Goal: Find specific page/section: Find specific page/section

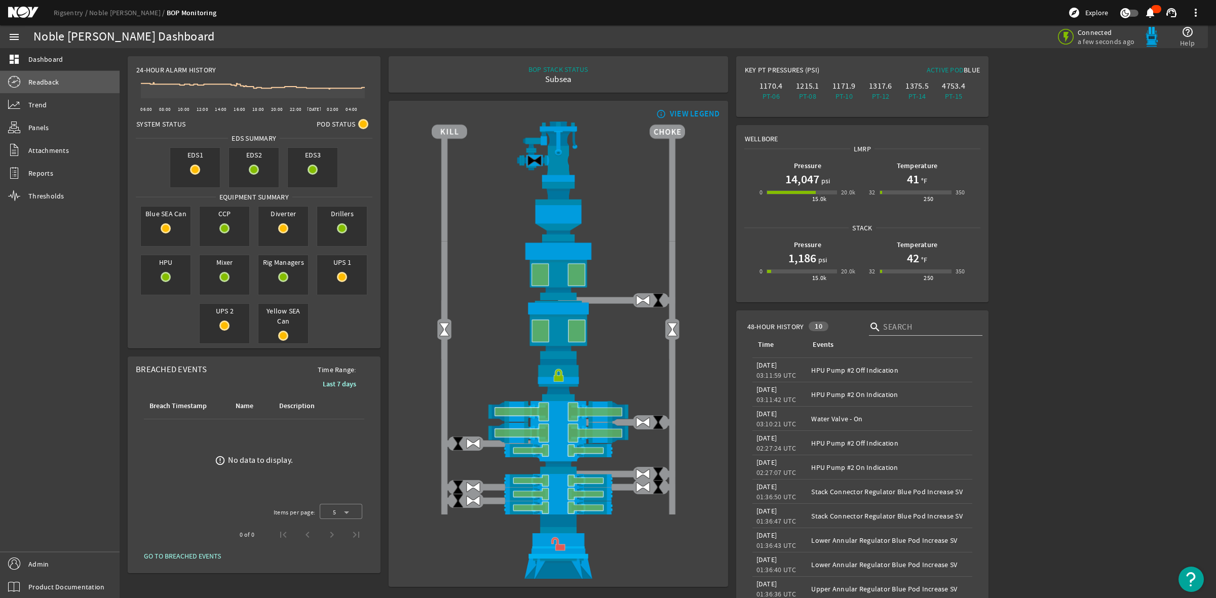
click at [49, 80] on span "Readback" at bounding box center [43, 82] width 30 height 10
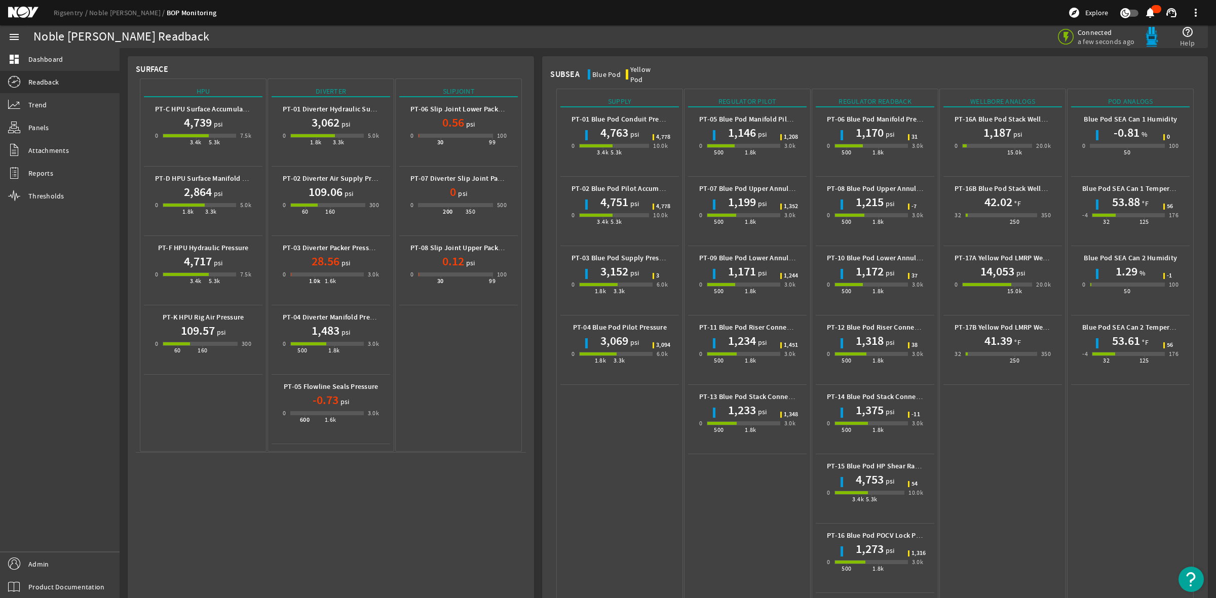
drag, startPoint x: 28, startPoint y: 16, endPoint x: 8, endPoint y: 28, distance: 23.9
click at [28, 16] on mat-icon at bounding box center [31, 13] width 46 height 12
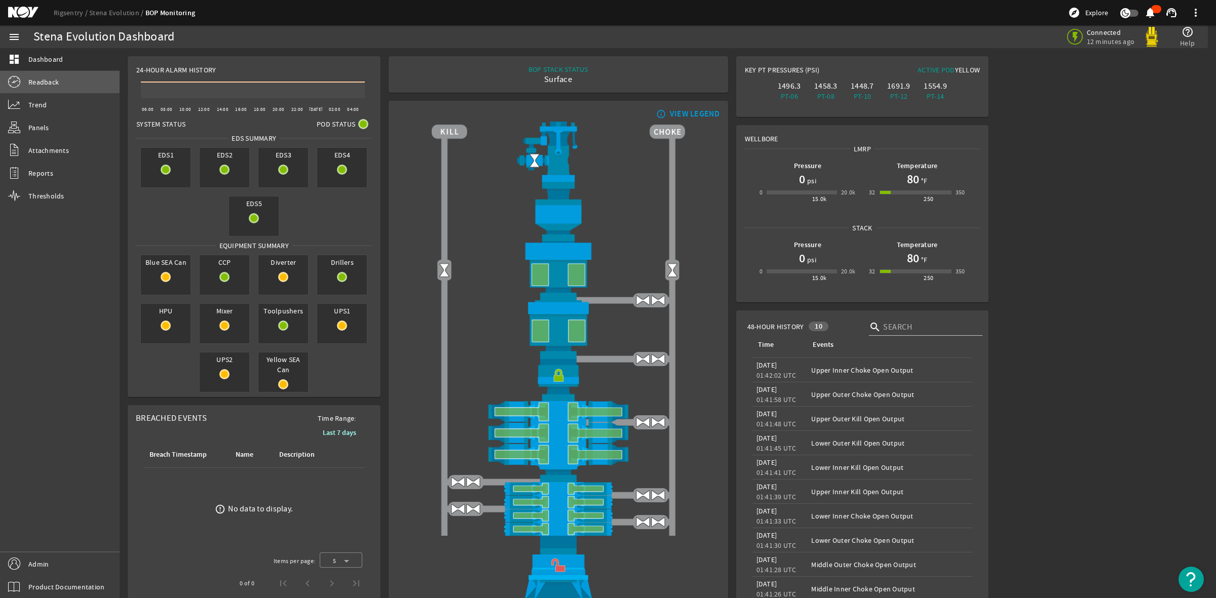
click at [54, 85] on span "Readback" at bounding box center [43, 82] width 30 height 10
